Goal: Obtain resource: Obtain resource

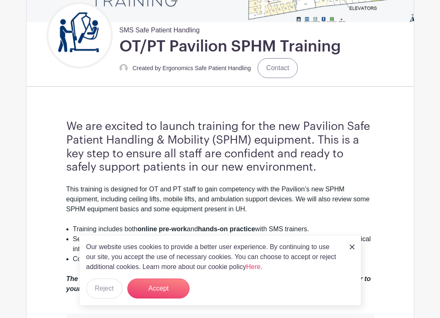
scroll to position [166, 0]
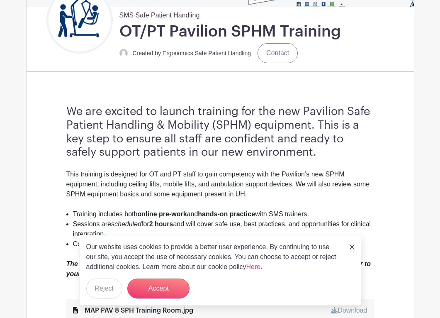
click at [351, 243] on link at bounding box center [351, 246] width 5 height 10
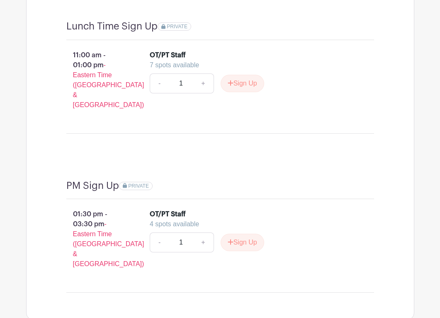
scroll to position [912, 0]
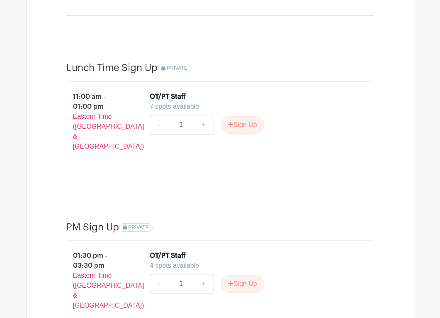
click at [250, 185] on div "Lunch Time Sign Up PRIVATE 11:00 am - 01:00 pm - Eastern Time ([GEOGRAPHIC_DATA…" at bounding box center [219, 121] width 347 height 159
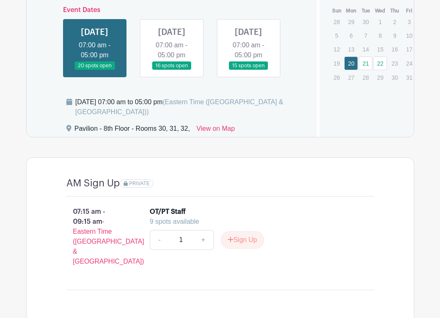
scroll to position [575, 0]
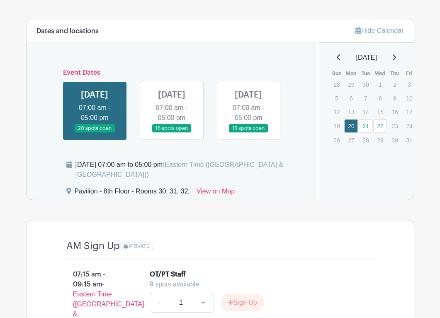
click at [248, 133] on link at bounding box center [248, 133] width 0 height 0
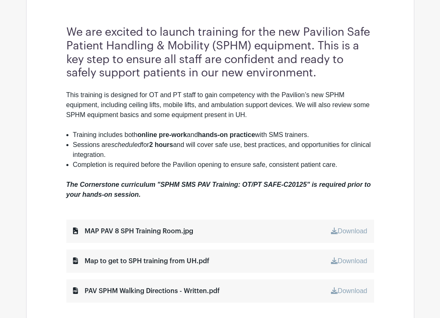
scroll to position [285, 0]
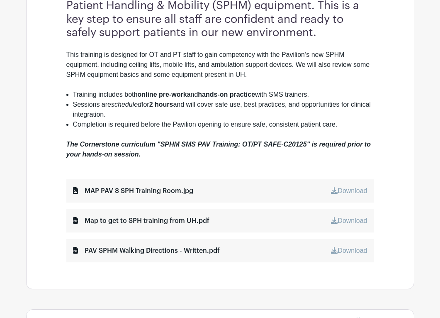
click at [166, 195] on div "MAP PAV 8 SPH Training Room.jpg" at bounding box center [133, 191] width 120 height 10
click at [365, 191] on link "Download" at bounding box center [349, 190] width 36 height 7
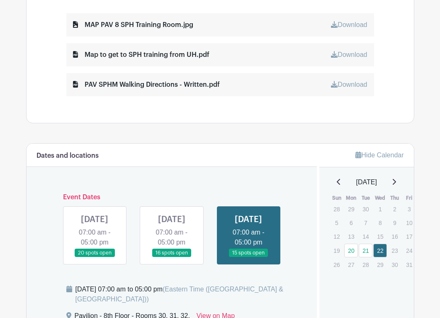
scroll to position [492, 0]
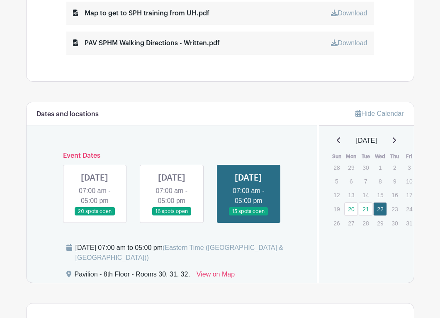
click at [95, 216] on link at bounding box center [95, 216] width 0 height 0
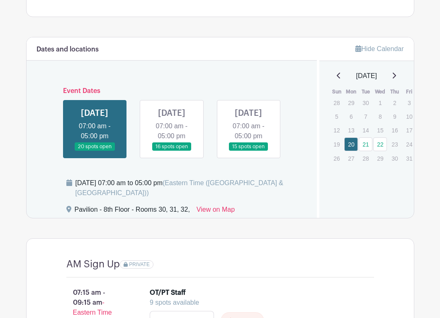
scroll to position [534, 0]
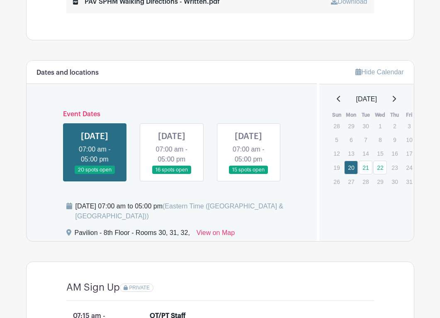
click at [248, 174] on link at bounding box center [248, 174] width 0 height 0
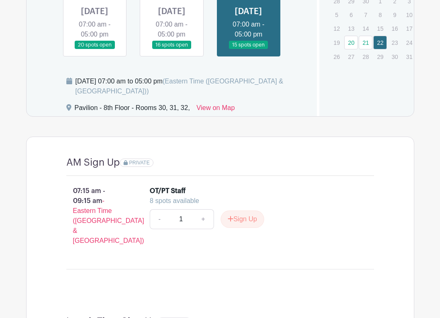
scroll to position [658, 0]
click at [172, 50] on link at bounding box center [172, 50] width 0 height 0
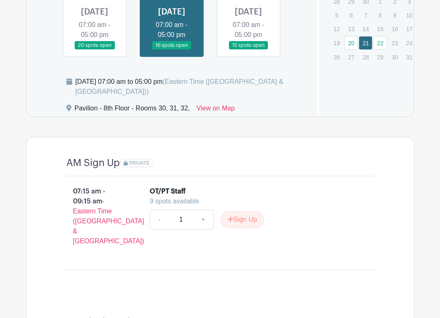
click at [95, 50] on link at bounding box center [95, 50] width 0 height 0
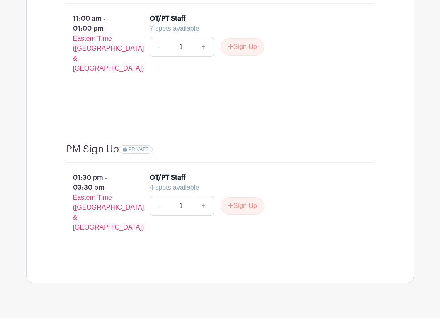
scroll to position [948, 0]
